Goal: Information Seeking & Learning: Learn about a topic

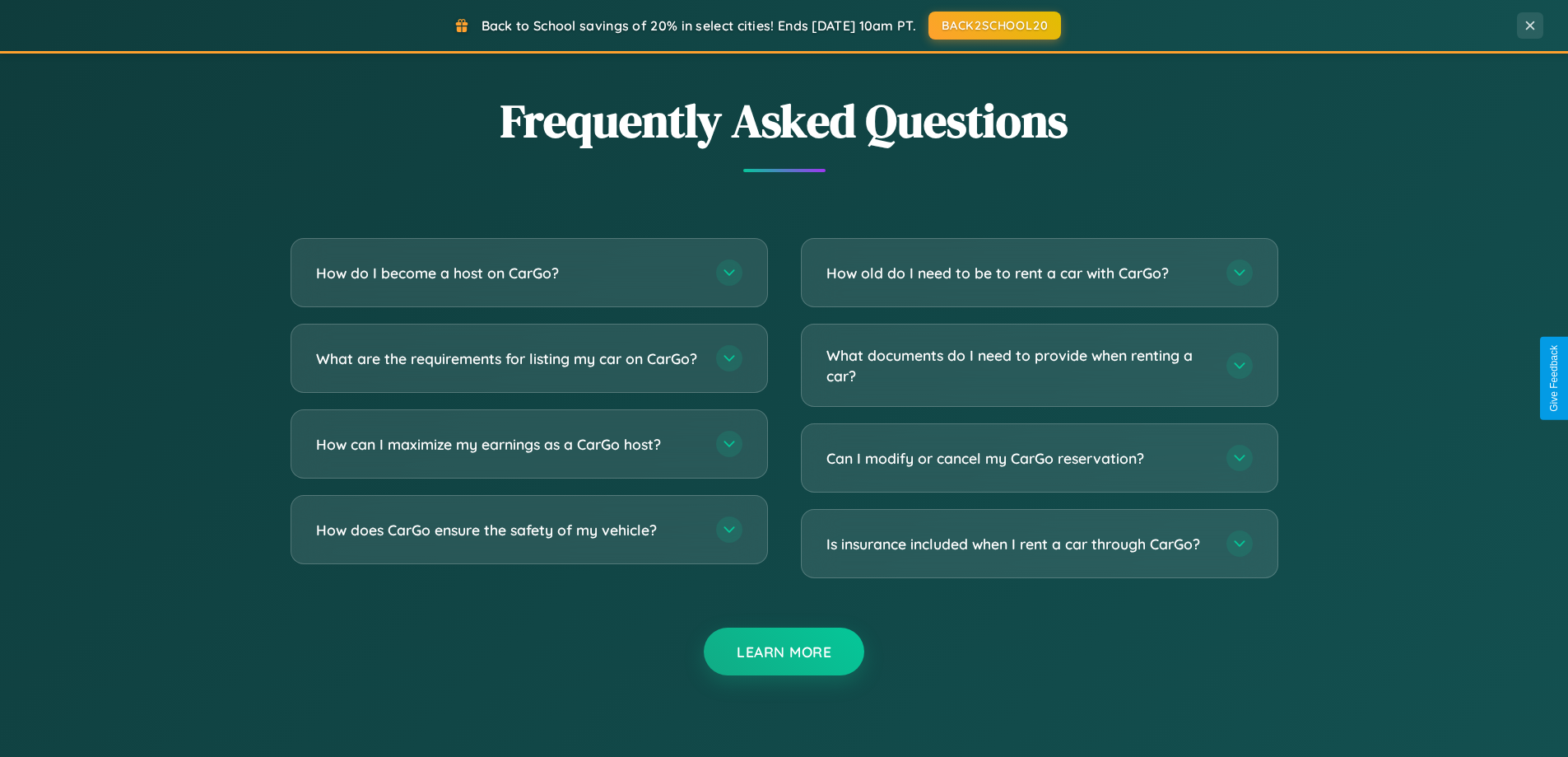
scroll to position [3168, 0]
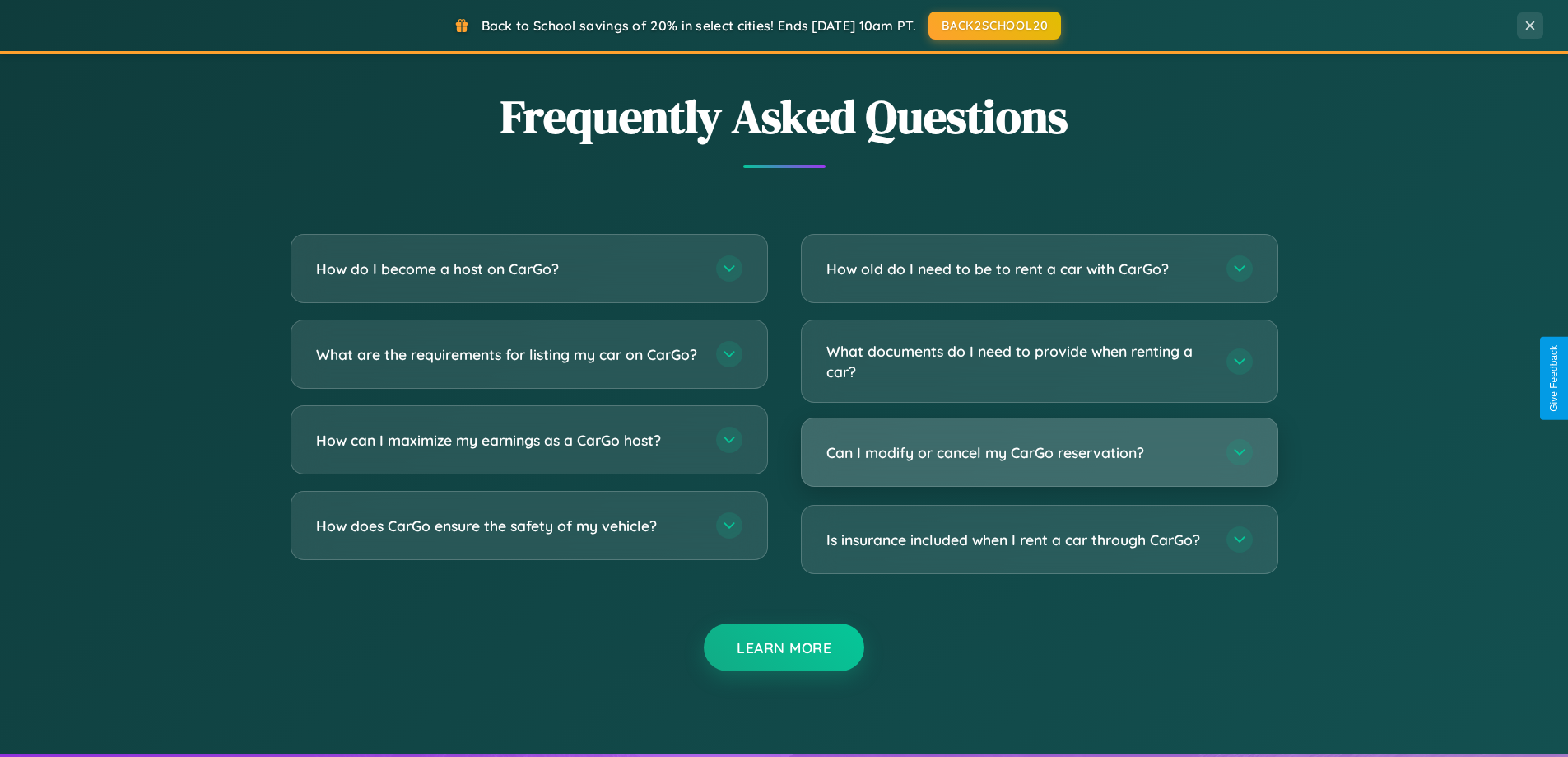
click at [1039, 453] on h3 "Can I modify or cancel my CarGo reservation?" at bounding box center [1018, 452] width 384 height 20
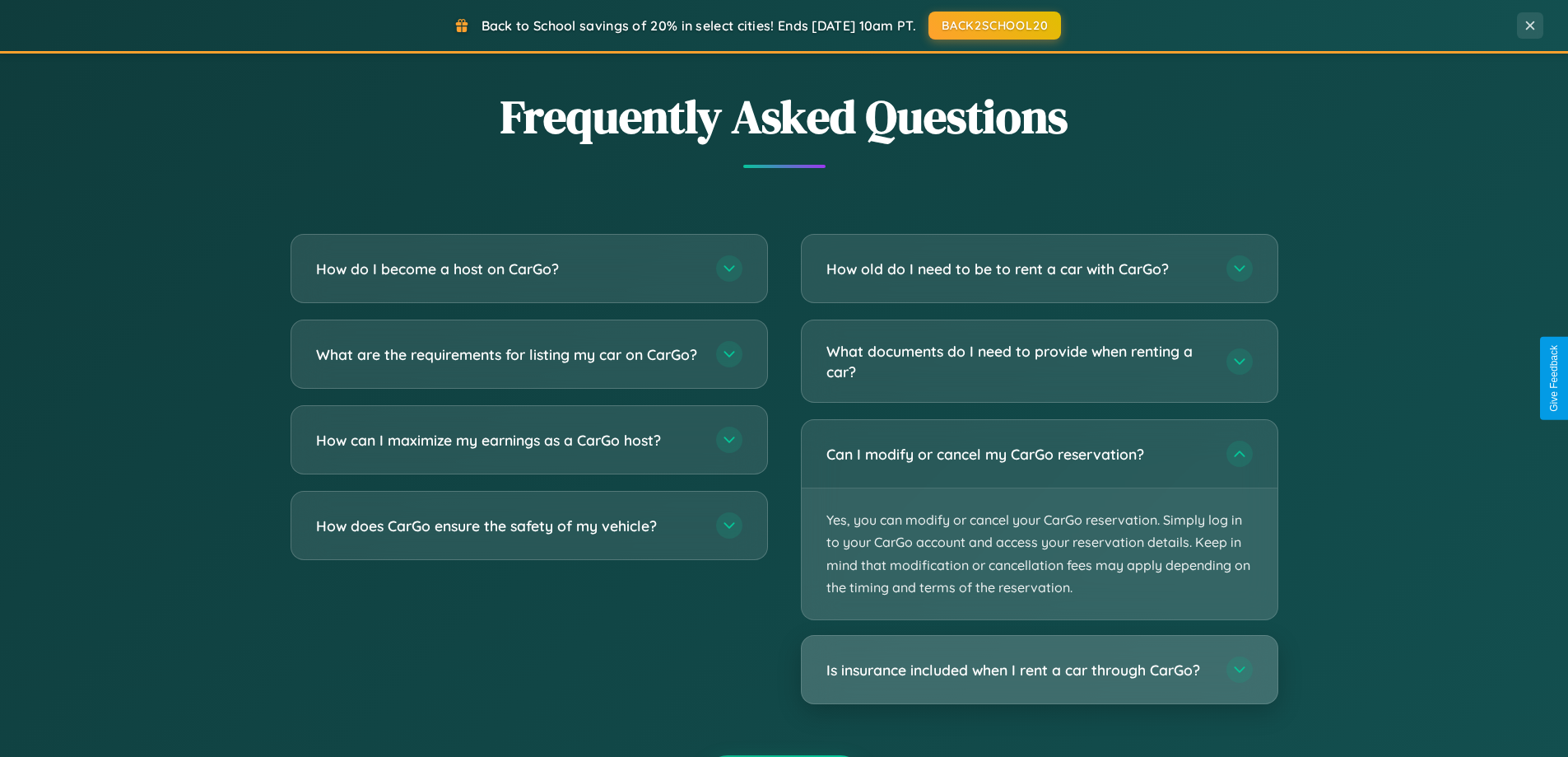
click at [1039, 670] on h3 "Is insurance included when I rent a car through CarGo?" at bounding box center [1018, 670] width 384 height 20
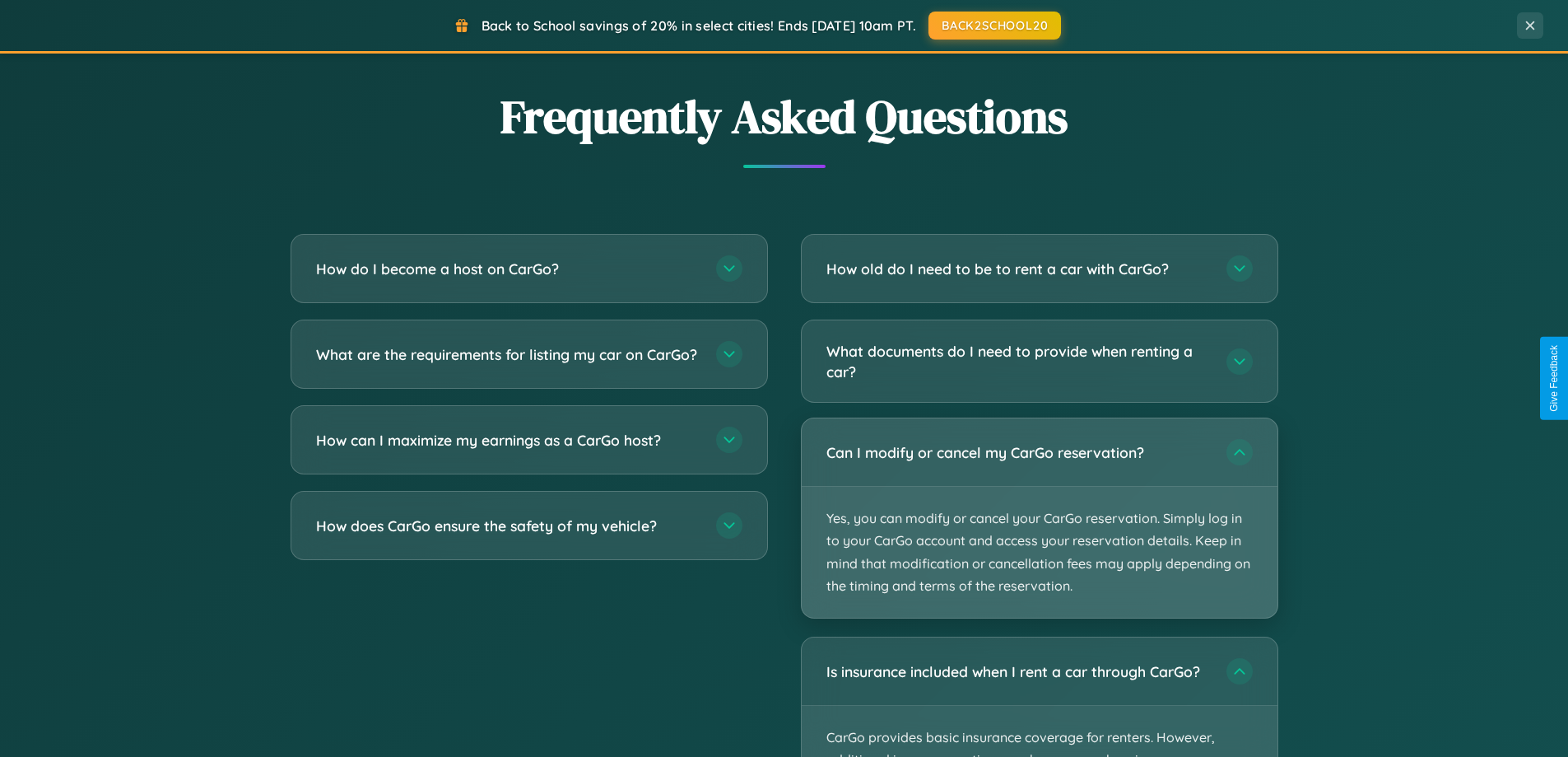
click at [1039, 519] on p "Yes, you can modify or cancel your CarGo reservation. Simply log in to your Car…" at bounding box center [1039, 552] width 476 height 131
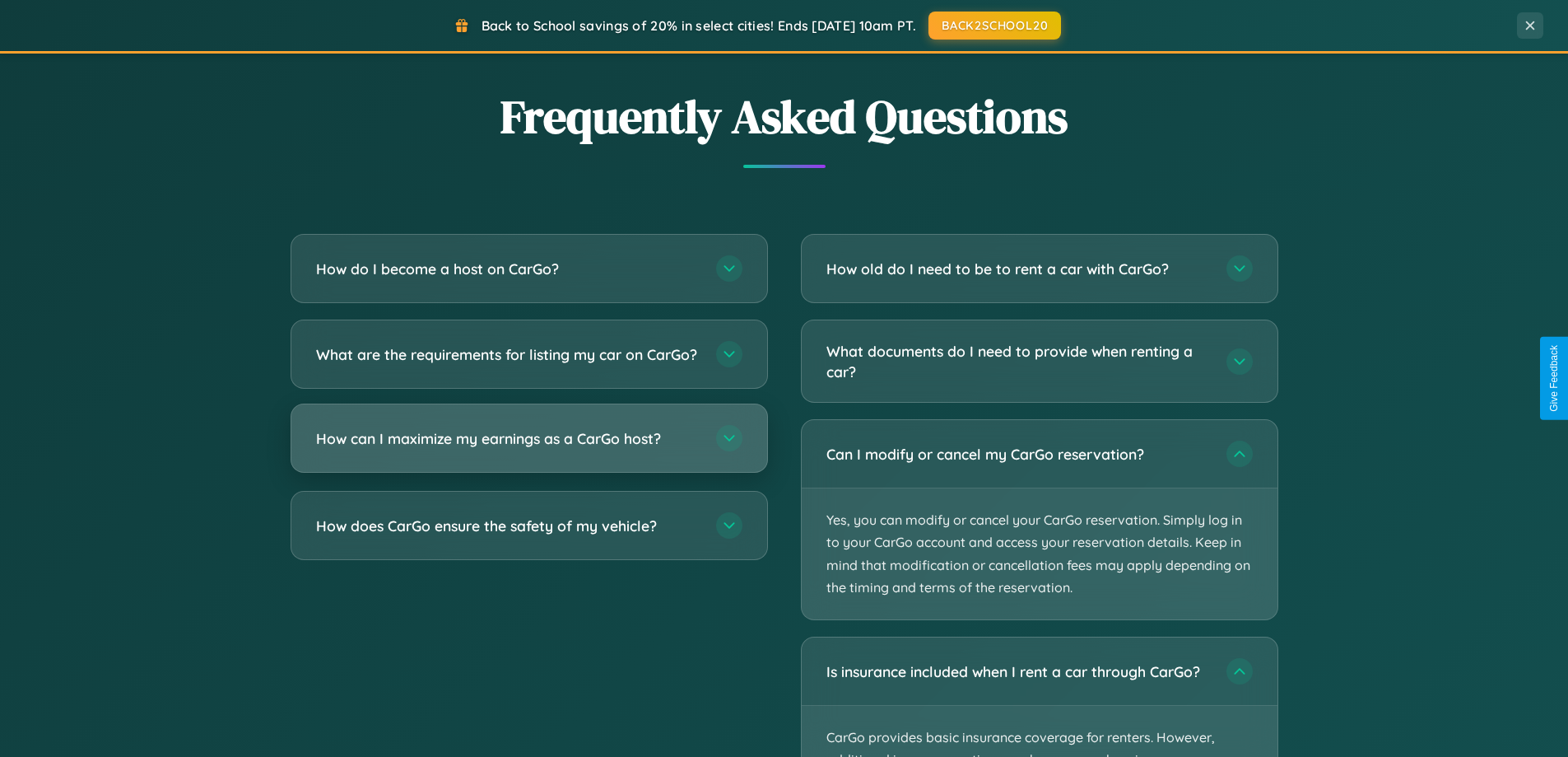
click at [529, 449] on h3 "How can I maximize my earnings as a CarGo host?" at bounding box center [508, 438] width 384 height 20
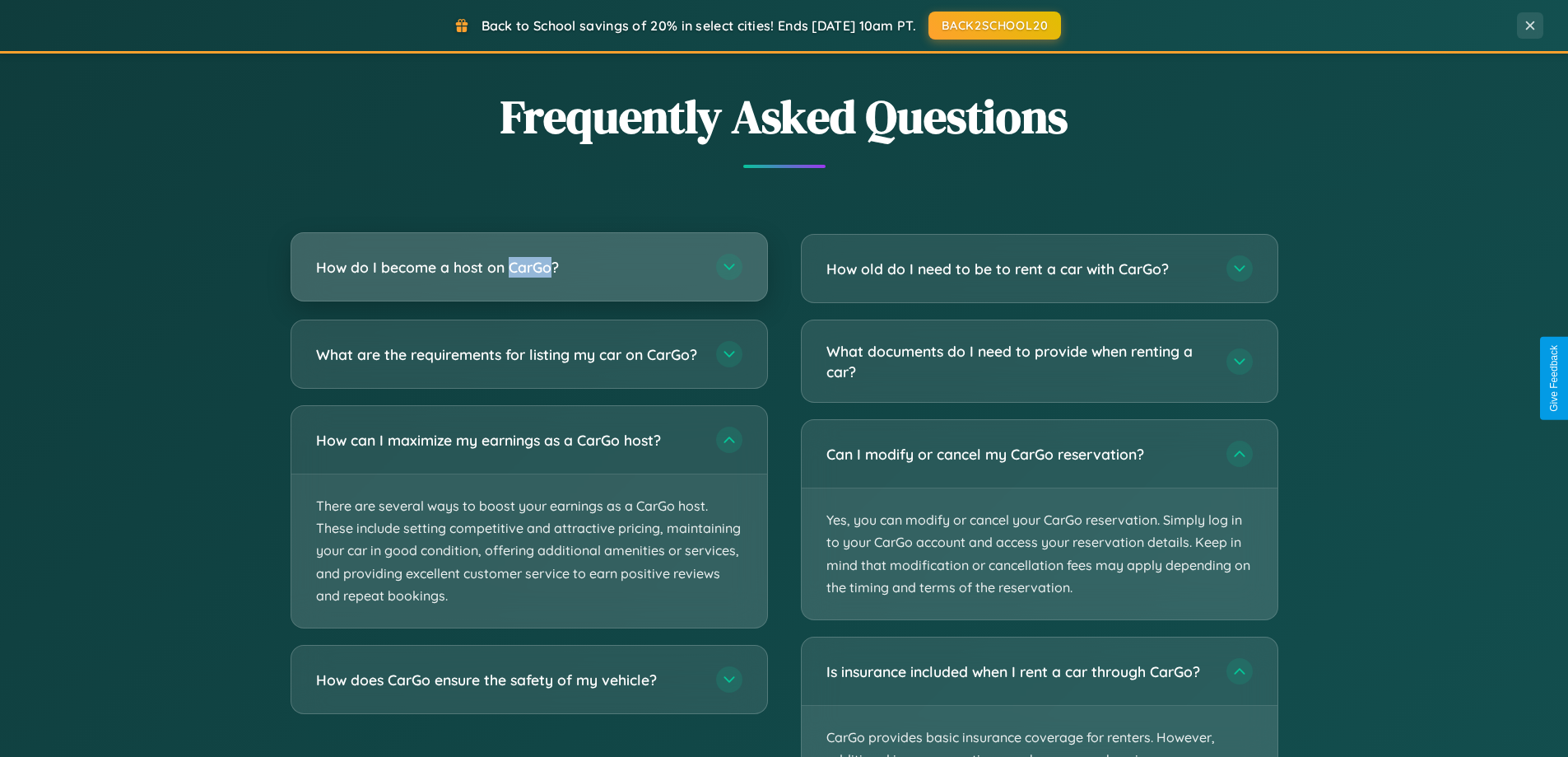
click at [529, 266] on h3 "How do I become a host on CarGo?" at bounding box center [508, 267] width 384 height 20
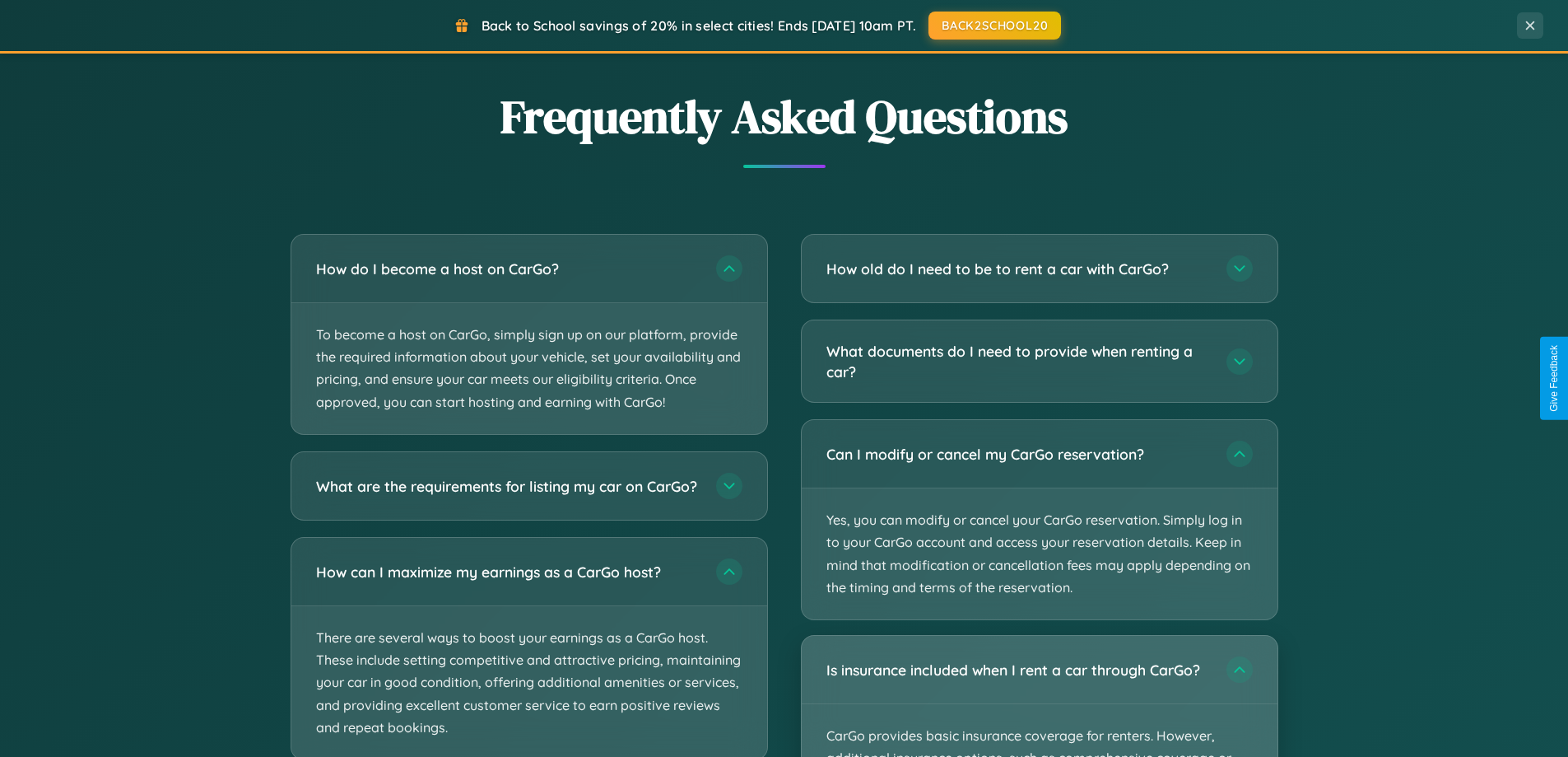
click at [1039, 696] on div "Is insurance included when I rent a car through CarGo?" at bounding box center [1039, 670] width 476 height 68
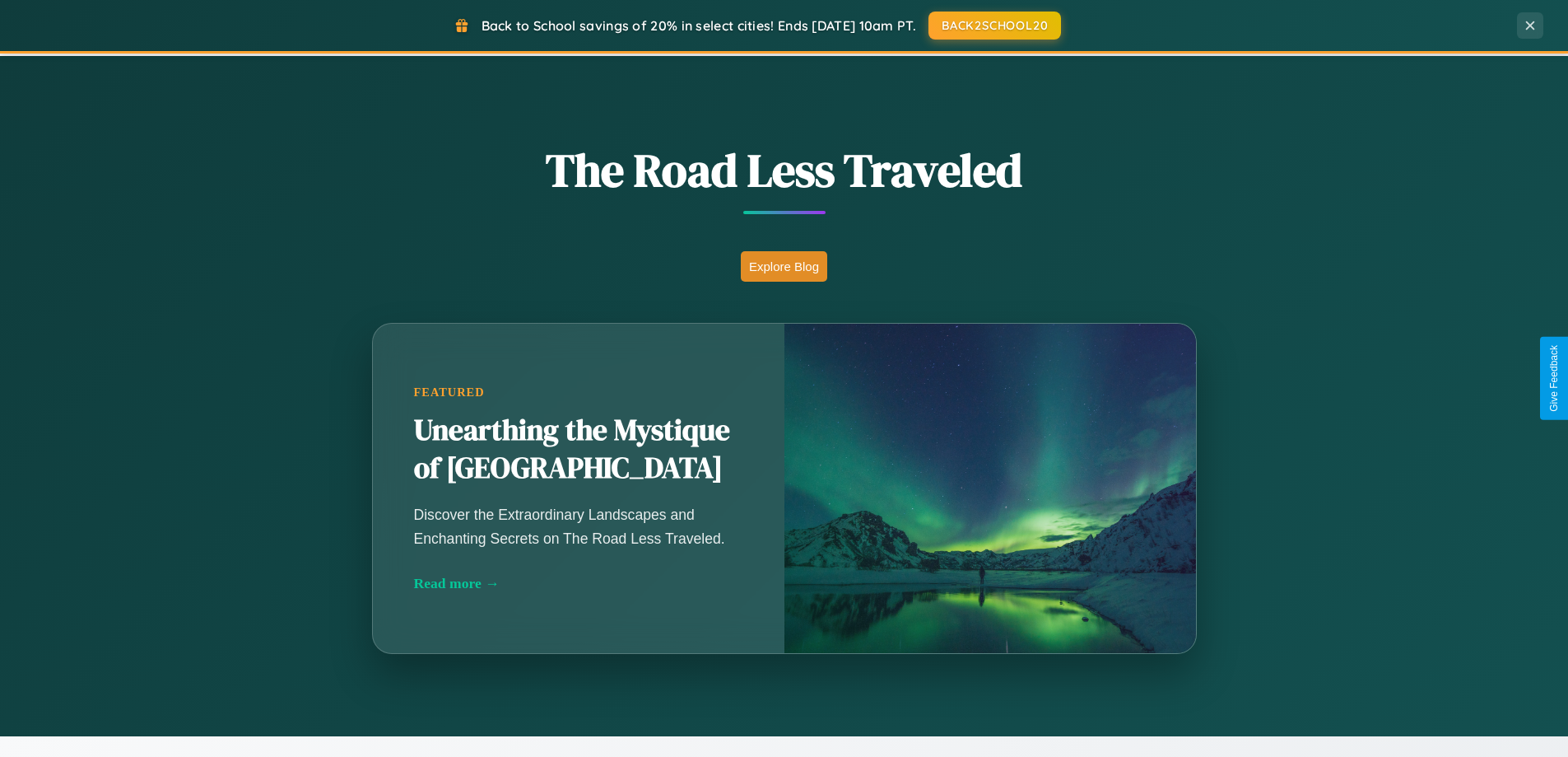
scroll to position [0, 0]
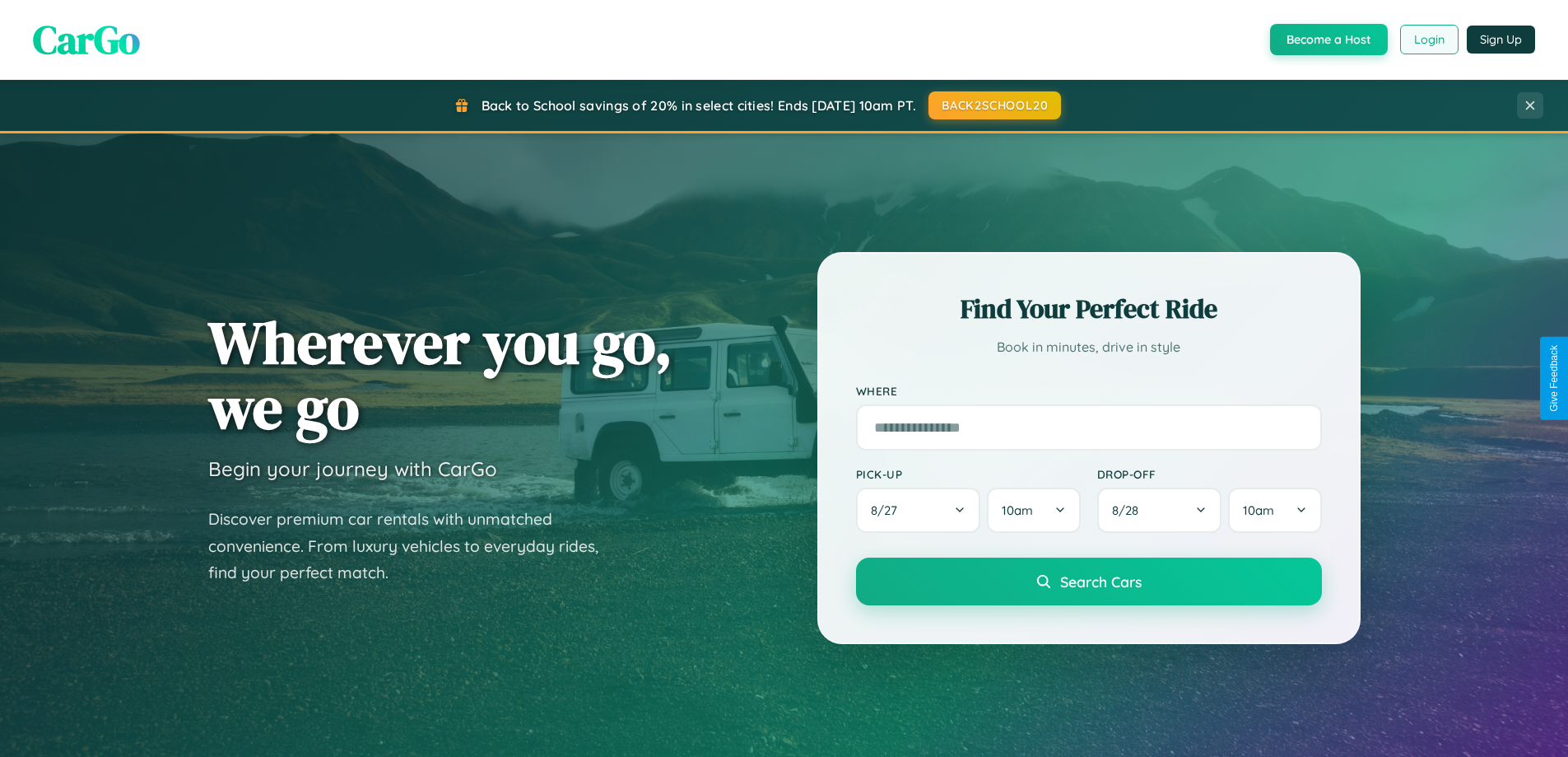
click at [1428, 40] on button "Login" at bounding box center [1429, 39] width 59 height 30
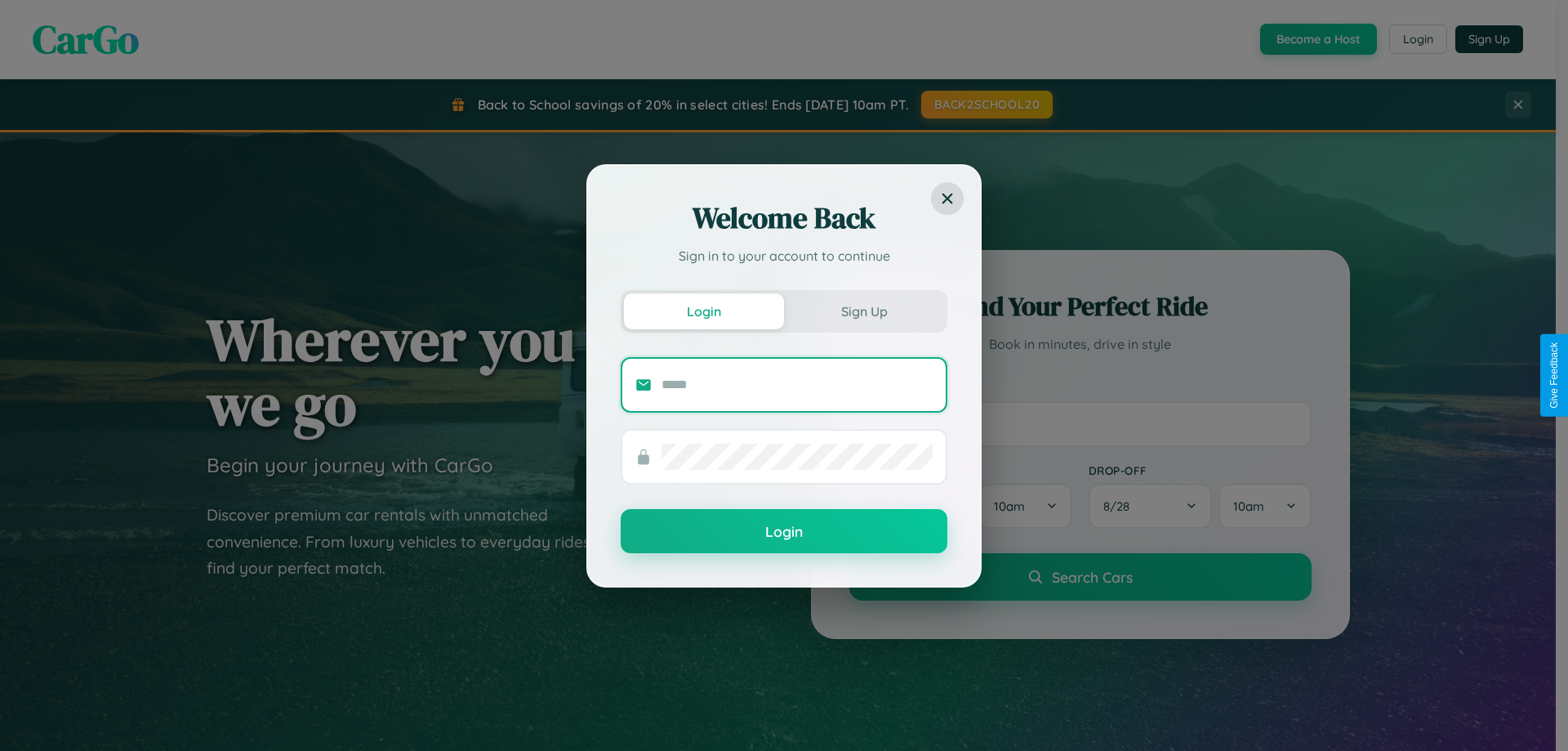
click at [797, 384] on input "text" at bounding box center [797, 384] width 271 height 26
type input "**********"
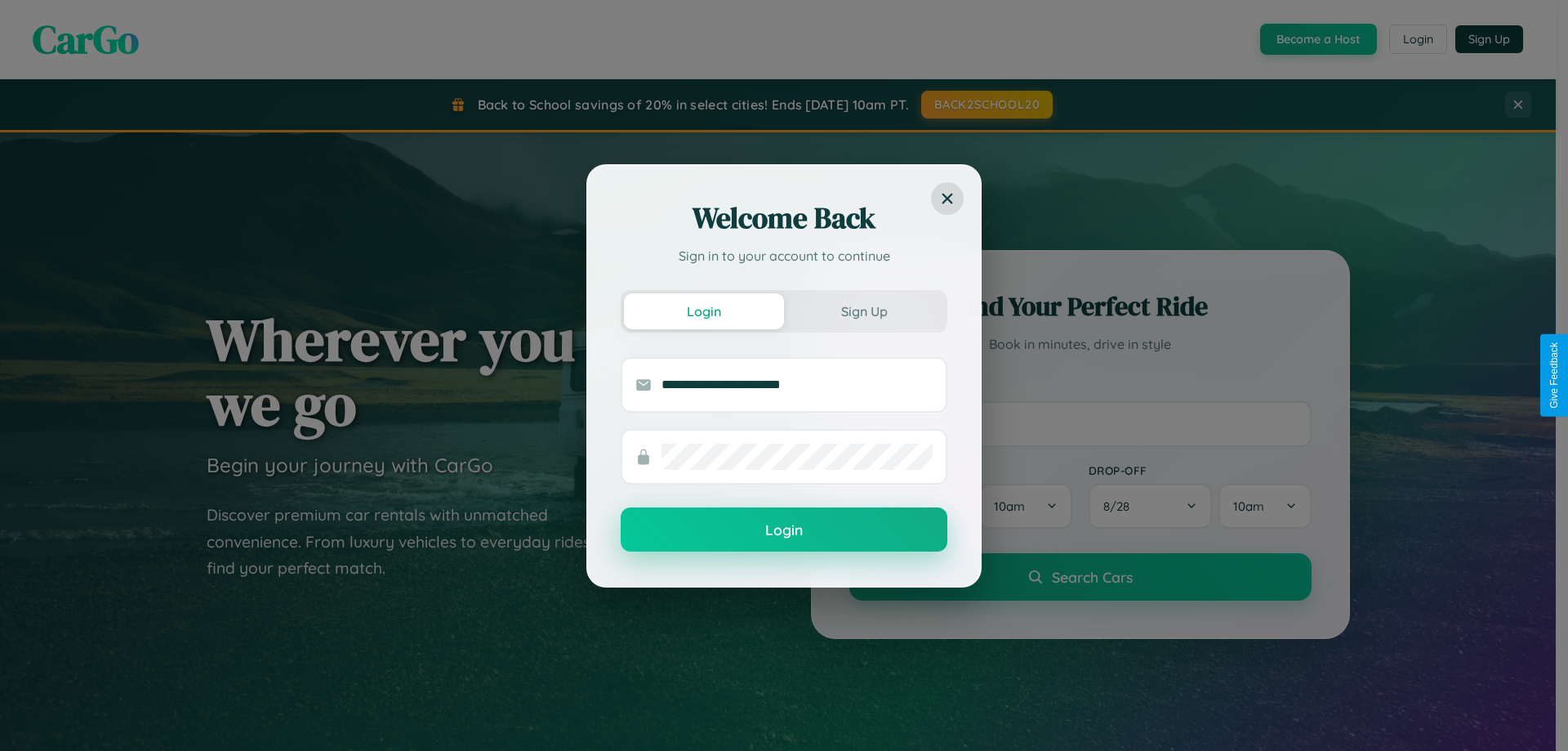
click at [784, 530] on button "Login" at bounding box center [784, 529] width 327 height 44
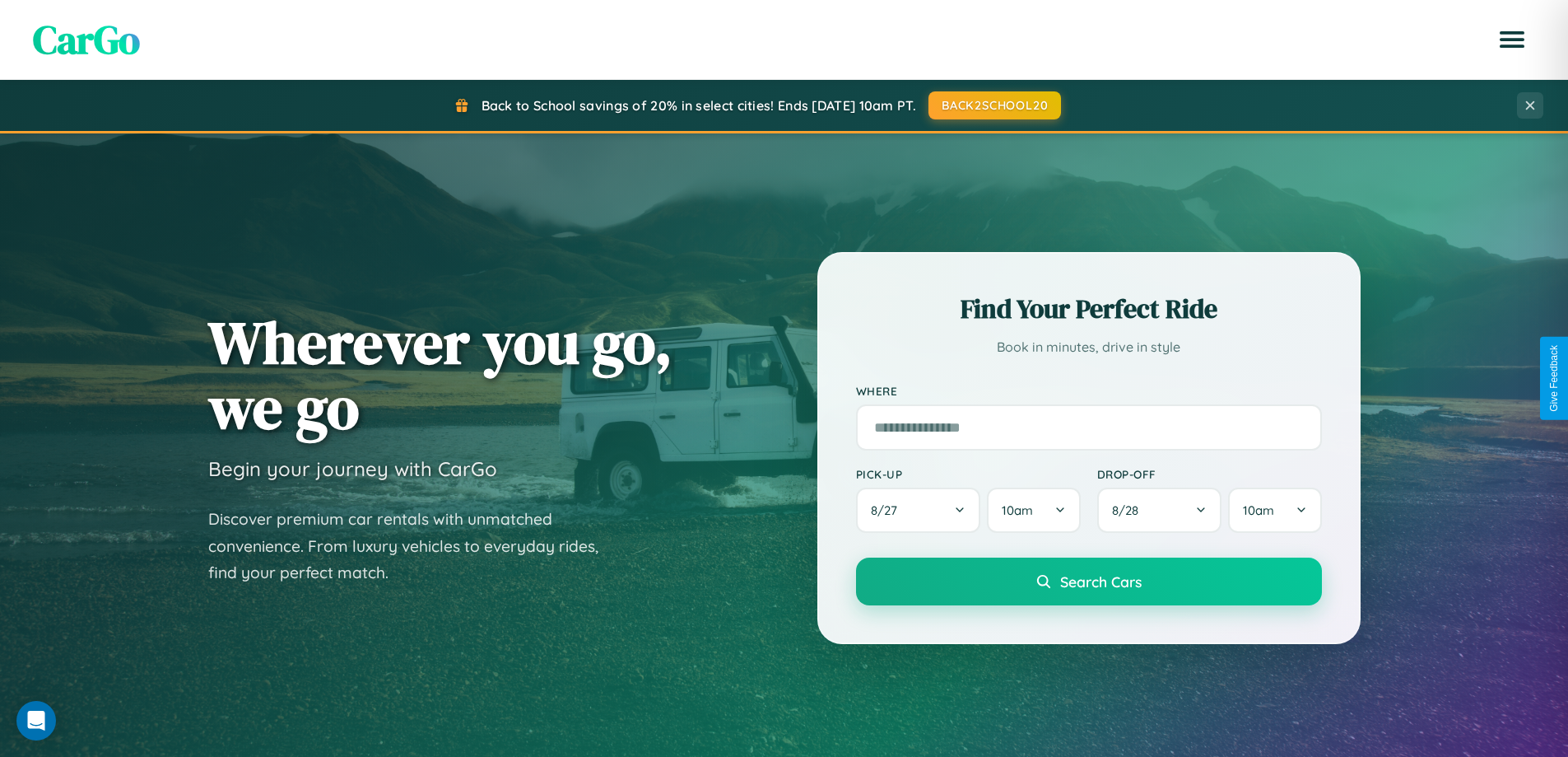
scroll to position [1133, 0]
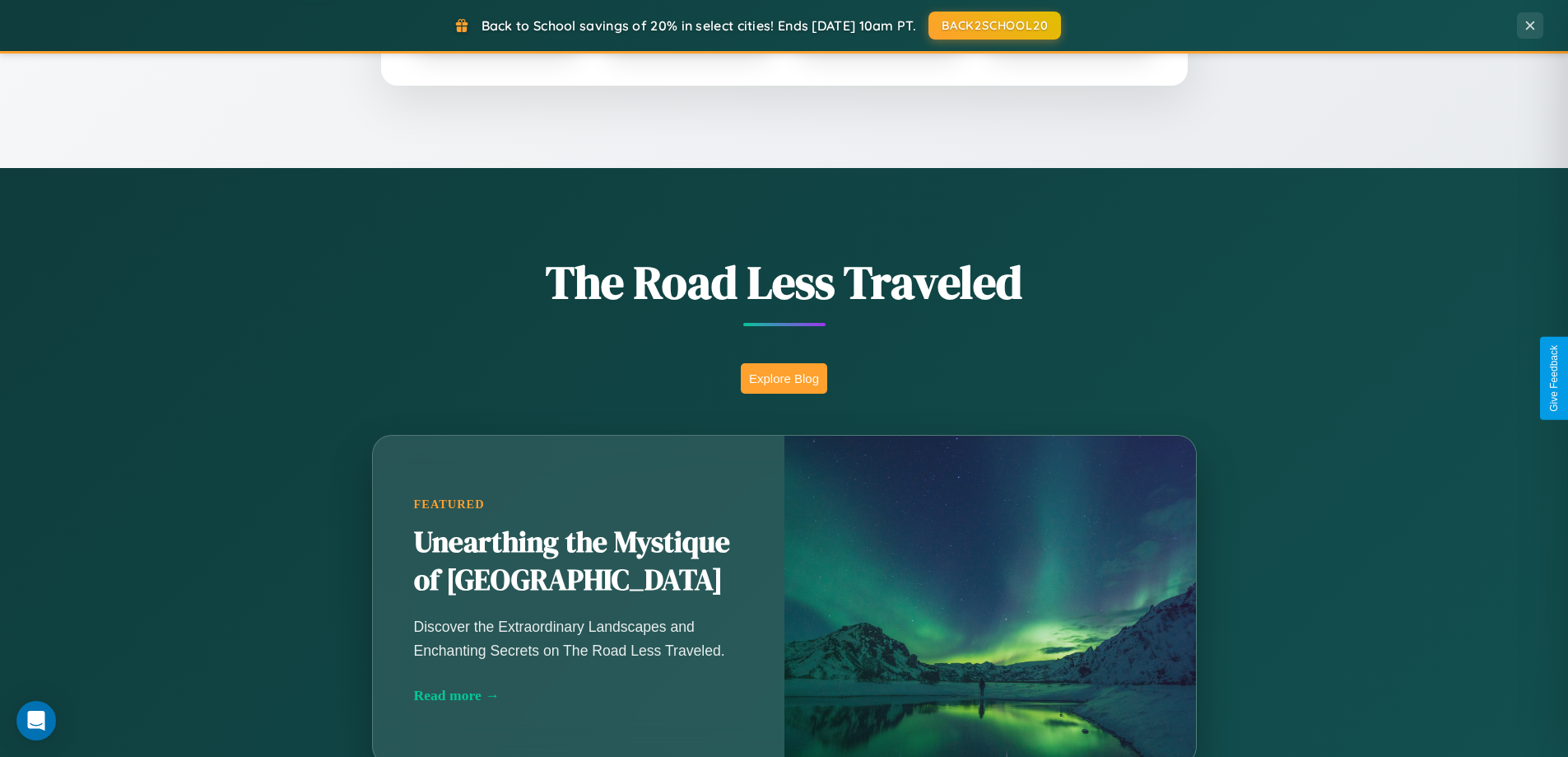
click at [784, 378] on button "Explore Blog" at bounding box center [784, 378] width 87 height 31
